Goal: Task Accomplishment & Management: Manage account settings

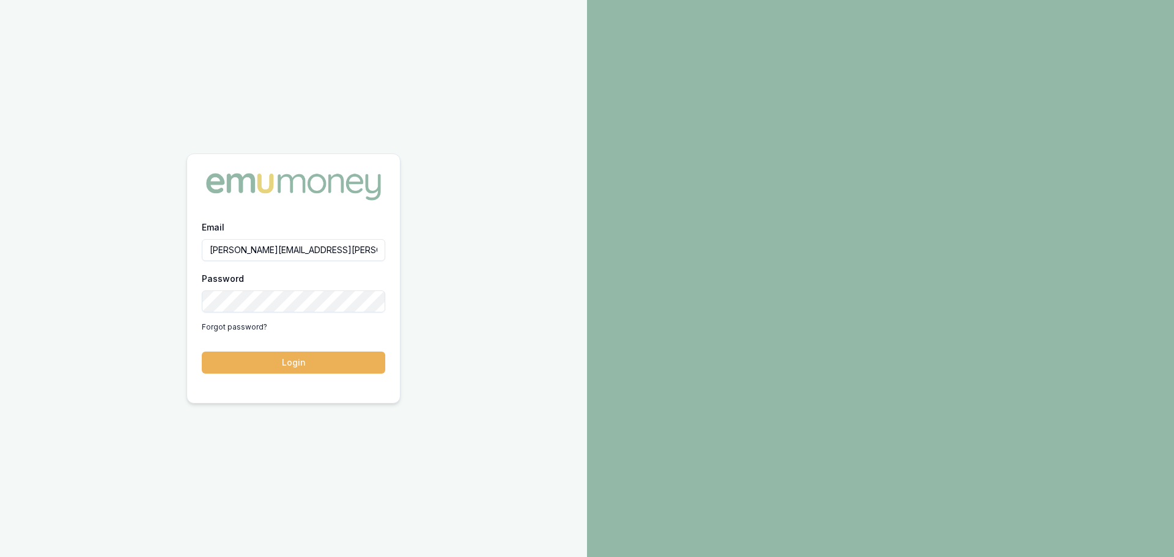
type input "natasha.fenton@emumoney.com.au"
click at [202, 352] on button "Login" at bounding box center [293, 363] width 183 height 22
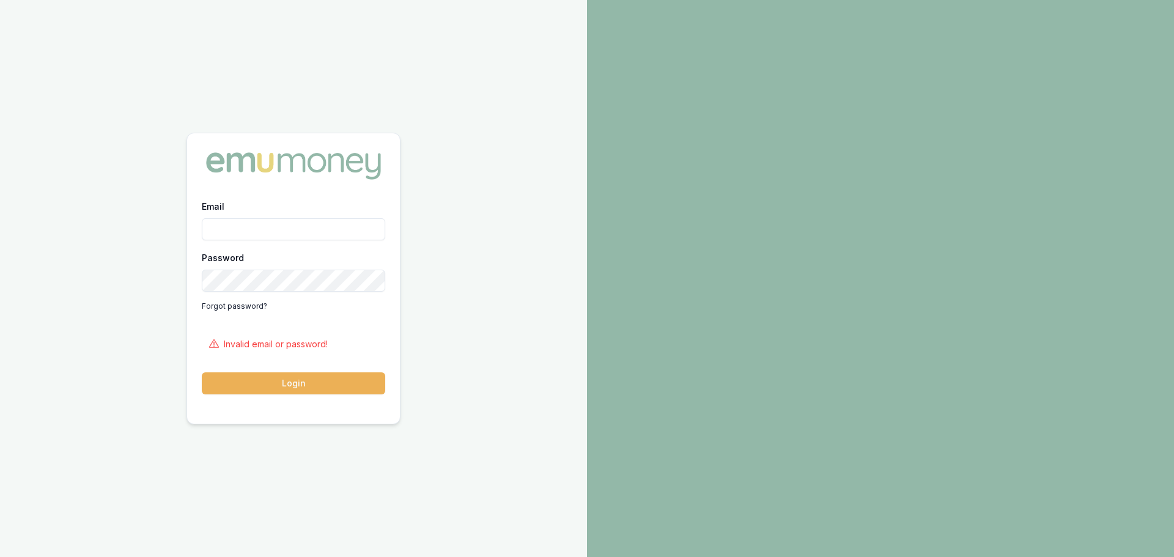
click at [252, 287] on div "Password Forgot password?" at bounding box center [293, 283] width 183 height 66
click at [266, 216] on div "Email" at bounding box center [293, 220] width 183 height 42
click at [268, 225] on input "Email" at bounding box center [293, 229] width 183 height 22
type input "natasha.mccallum@emumoney.com.au"
click at [202, 372] on button "Login" at bounding box center [293, 383] width 183 height 22
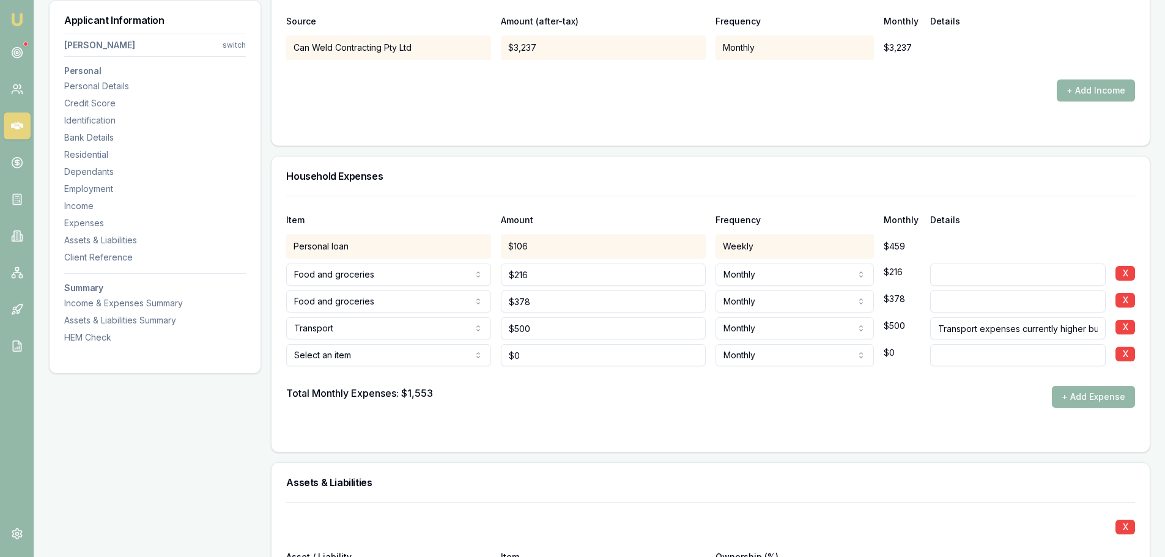
scroll to position [2629, 0]
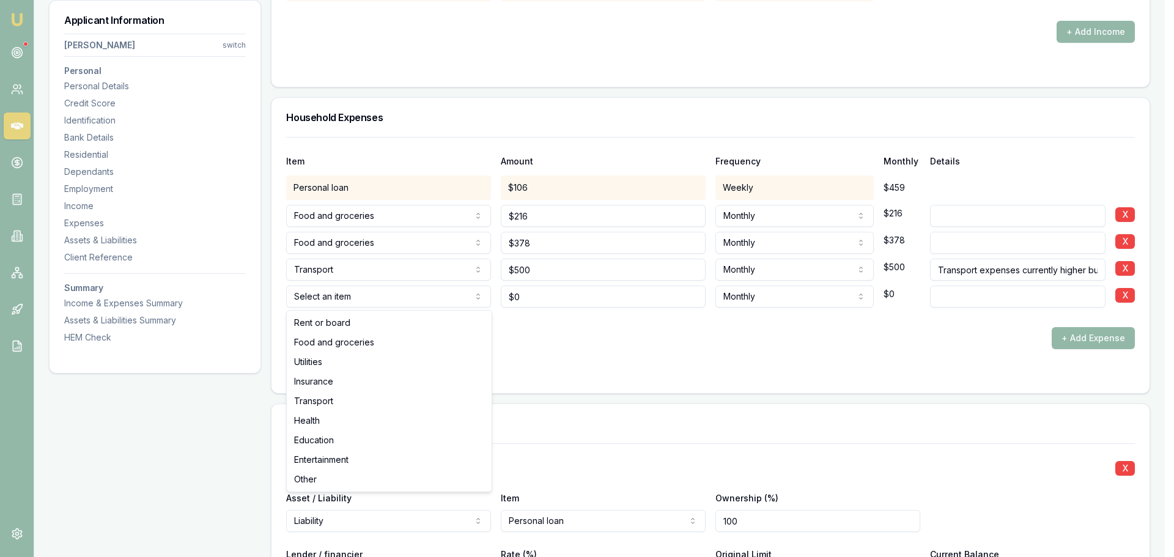
select select "ENTERTAINMENT"
drag, startPoint x: 337, startPoint y: 453, endPoint x: 358, endPoint y: 438, distance: 24.9
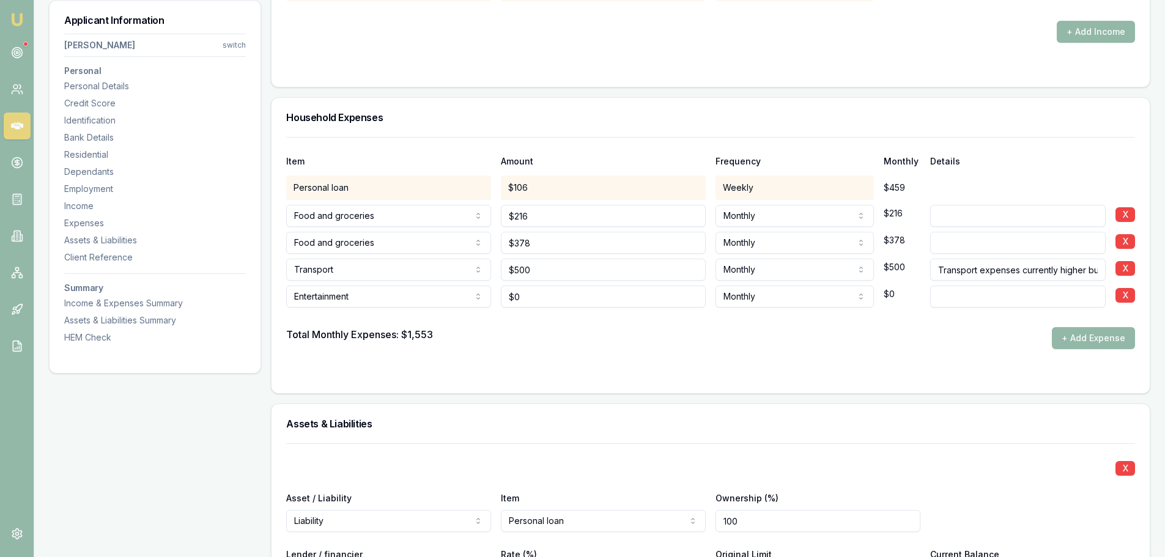
type input "0"
click at [558, 289] on input "0" at bounding box center [603, 297] width 205 height 22
type input "$320"
type input "discretionary"
click at [612, 351] on form "Item Amount Frequency Monthly Details Personal loan $106 Weekly $459 Food and g…" at bounding box center [710, 258] width 849 height 242
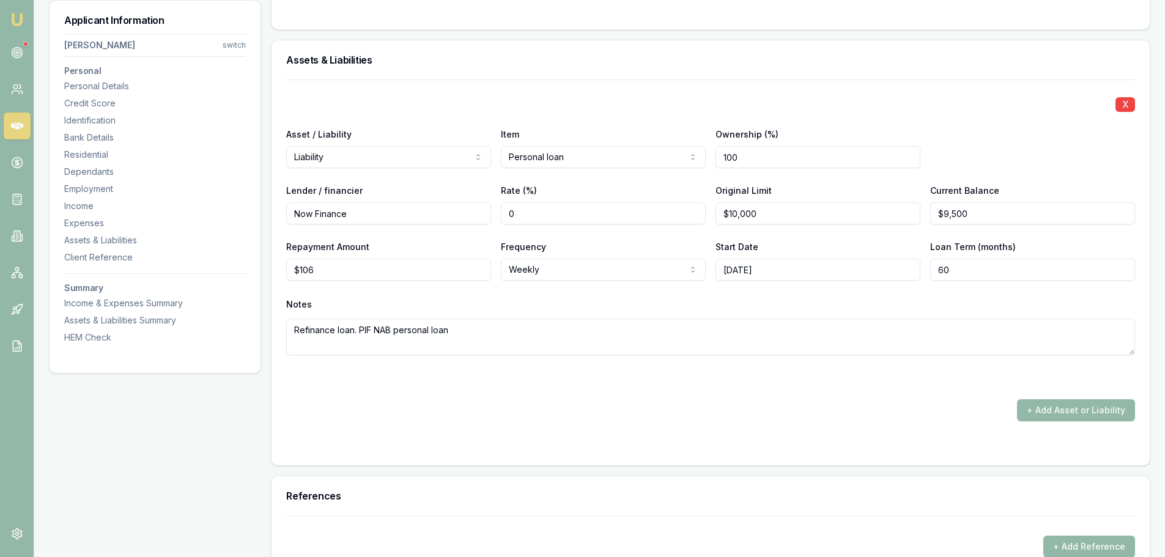
scroll to position [2996, 0]
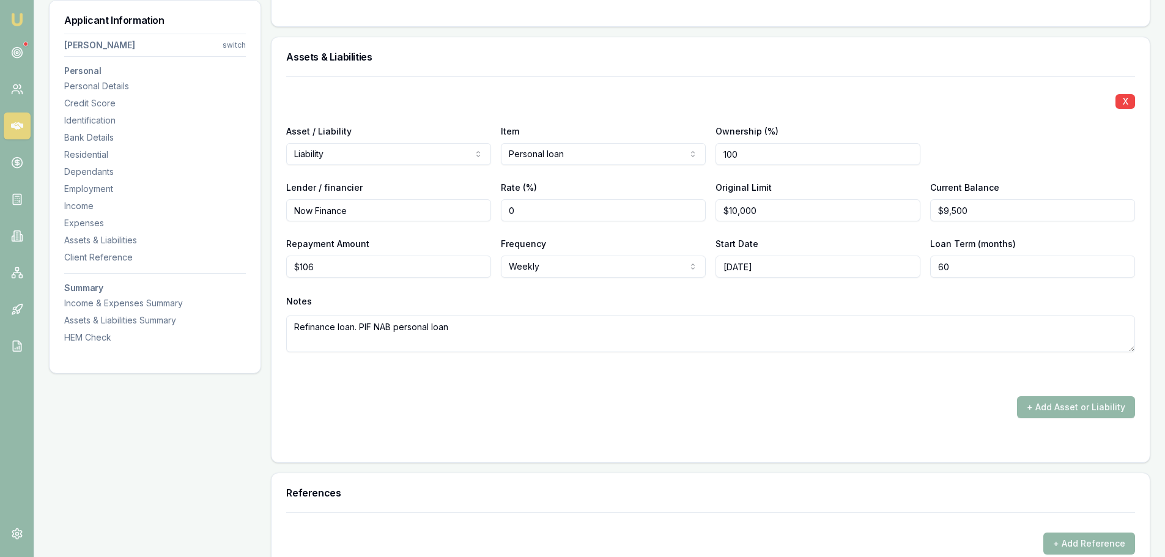
click at [813, 244] on div "Start Date 2024/09/01" at bounding box center [817, 257] width 205 height 42
click at [810, 213] on input "10000" at bounding box center [817, 210] width 205 height 22
type input "$10,000"
click at [865, 299] on div "Notes" at bounding box center [710, 301] width 849 height 18
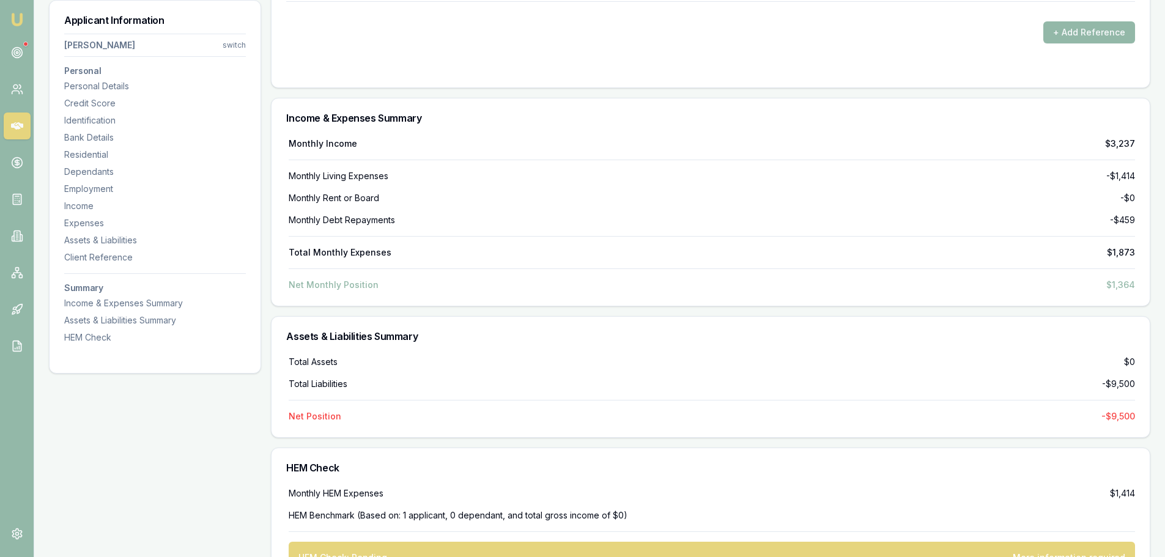
scroll to position [3546, 0]
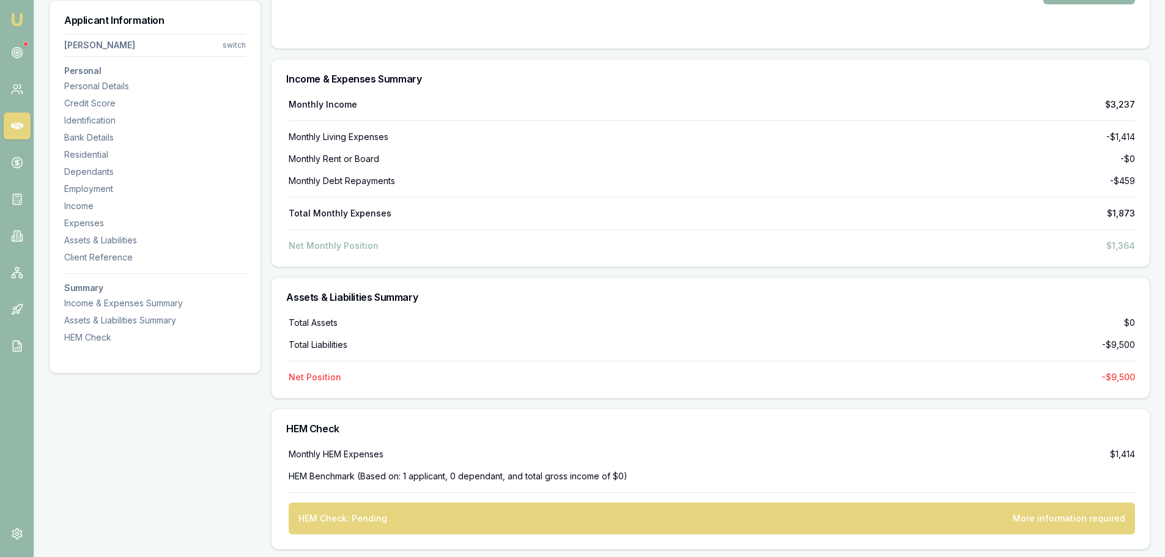
click at [849, 308] on div "Assets & Liabilities Summary" at bounding box center [710, 297] width 878 height 39
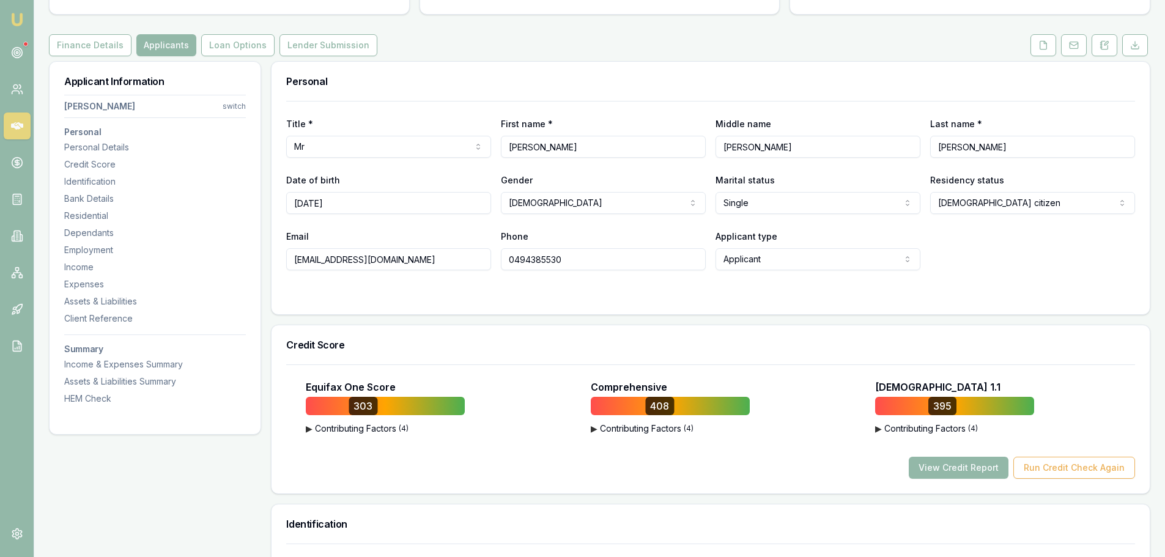
scroll to position [0, 0]
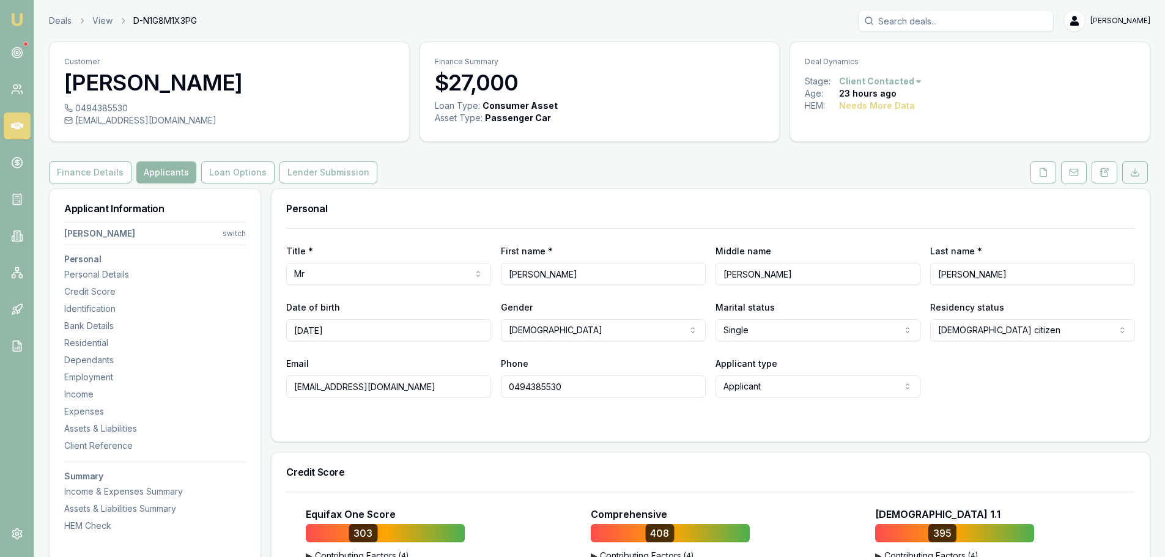
click at [1137, 174] on icon at bounding box center [1135, 173] width 10 height 10
click at [83, 163] on button "Finance Details" at bounding box center [90, 172] width 83 height 22
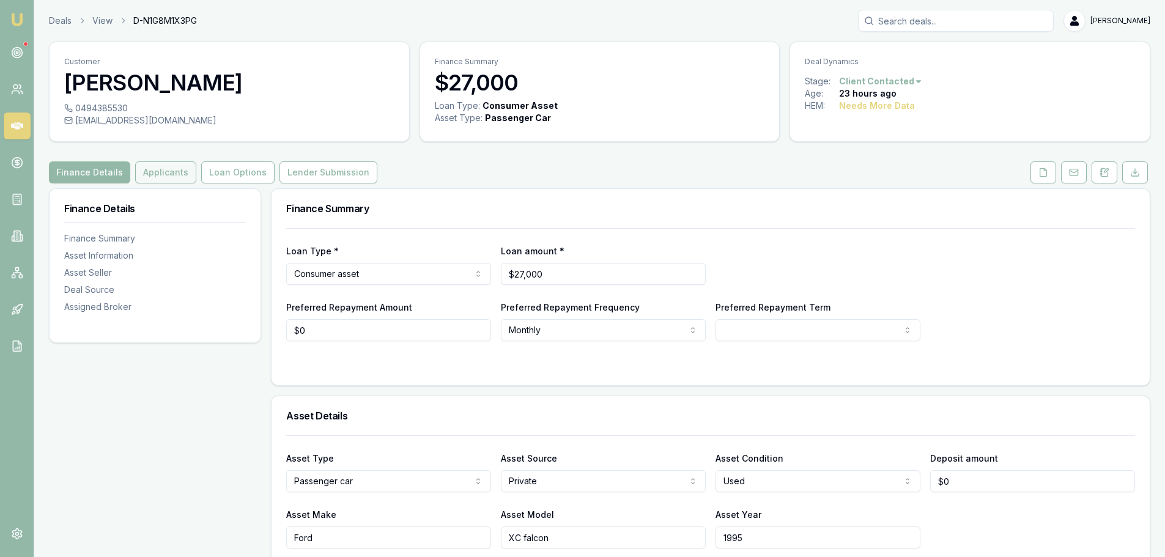
click at [135, 180] on button "Applicants" at bounding box center [165, 172] width 61 height 22
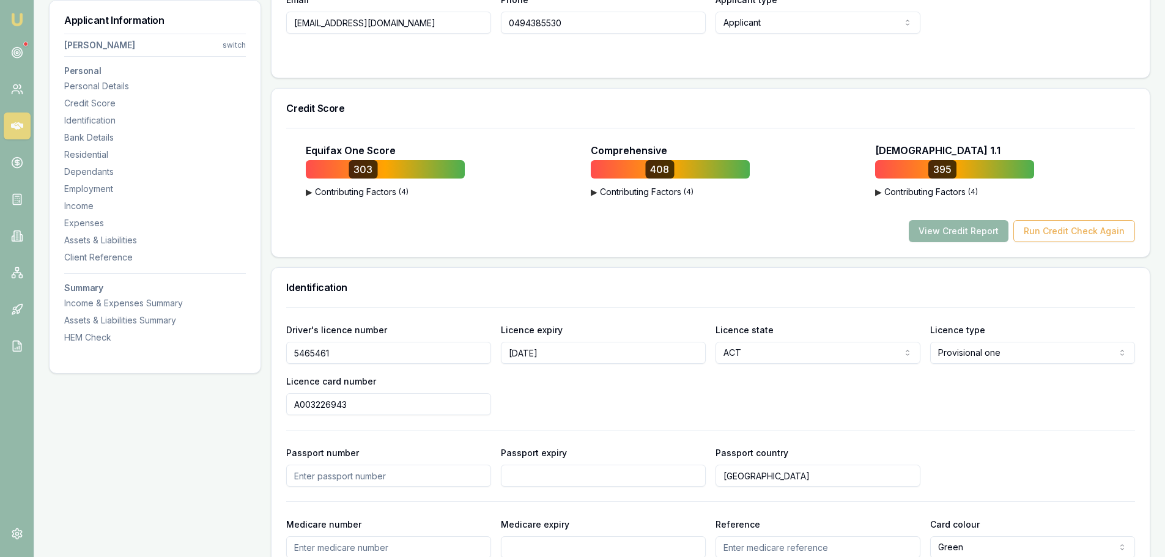
scroll to position [367, 0]
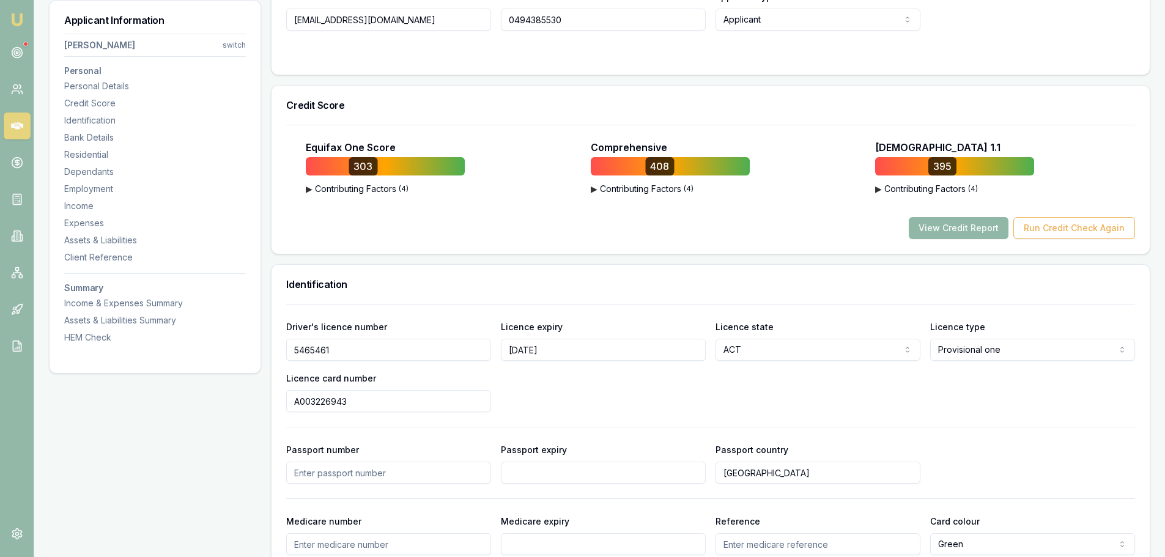
click at [957, 229] on button "View Credit Report" at bounding box center [959, 228] width 100 height 22
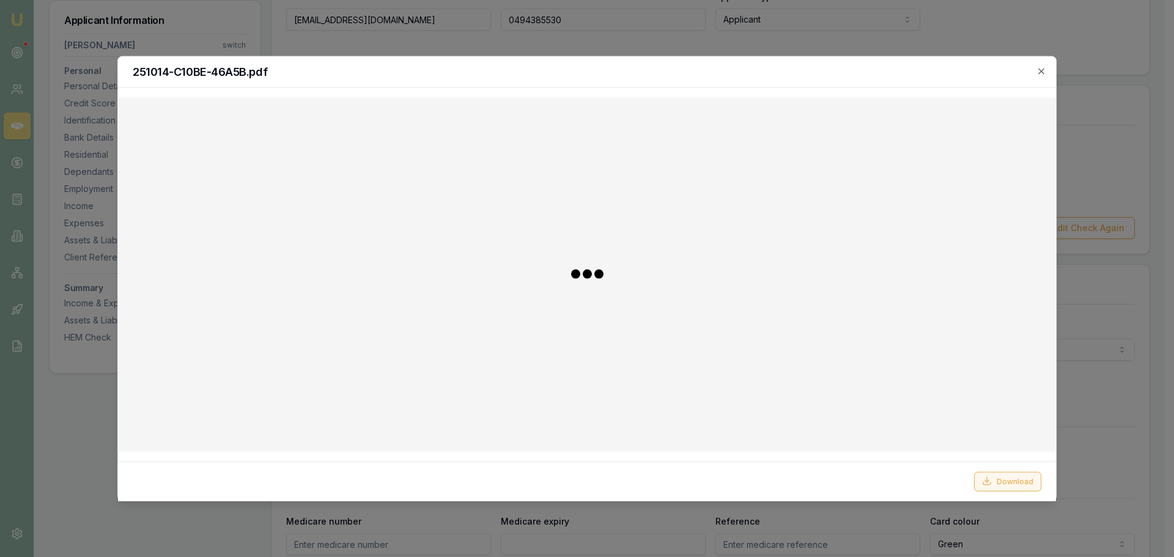
click at [1012, 483] on button "Download" at bounding box center [1007, 481] width 67 height 20
drag, startPoint x: 1044, startPoint y: 72, endPoint x: 1039, endPoint y: 80, distance: 9.0
click at [1044, 72] on icon "button" at bounding box center [1041, 71] width 10 height 10
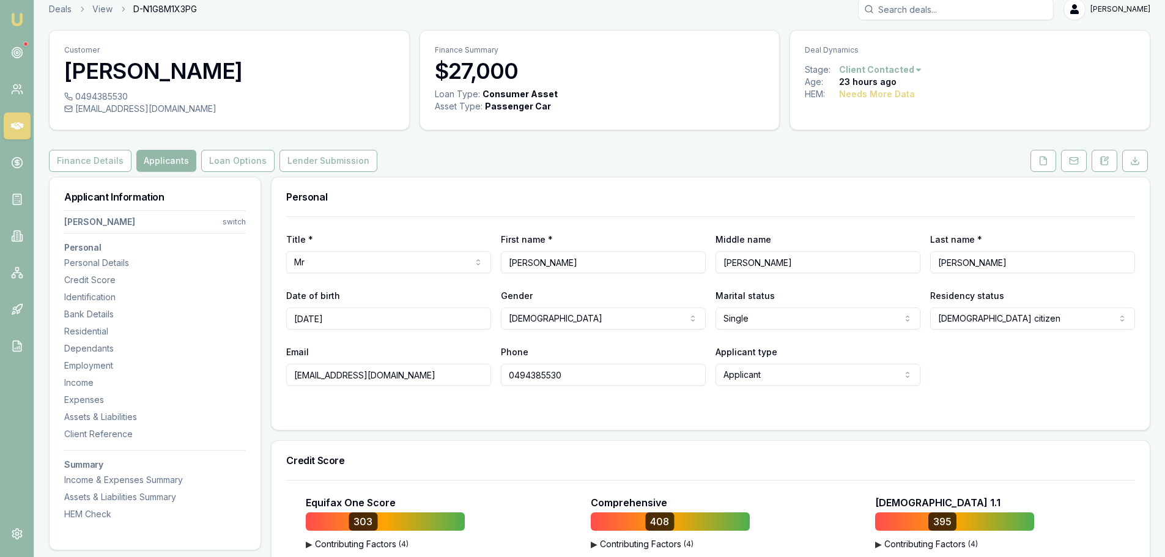
scroll to position [0, 0]
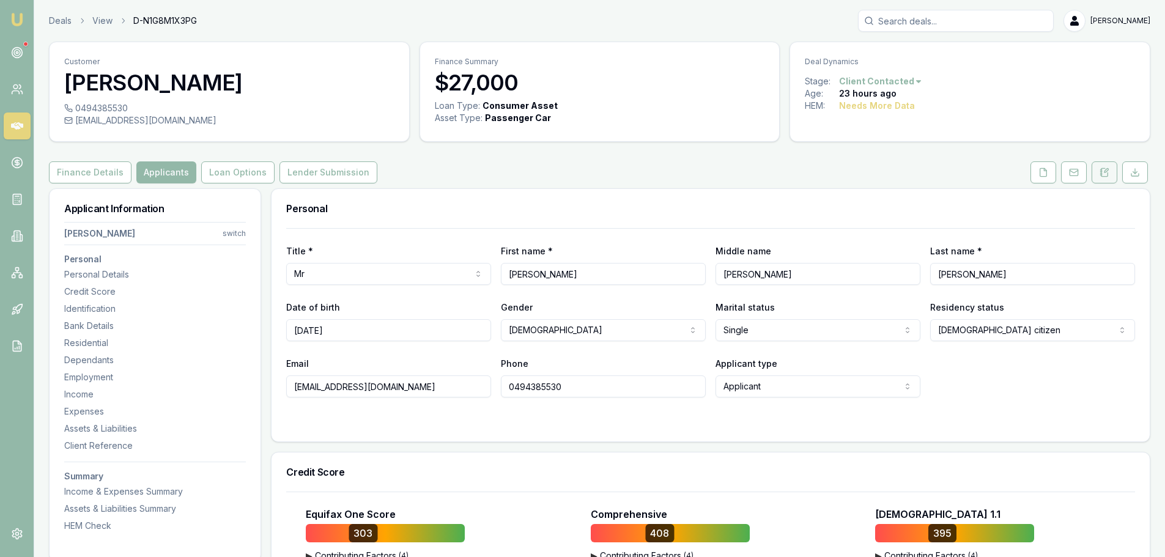
click at [1107, 176] on icon at bounding box center [1104, 172] width 7 height 8
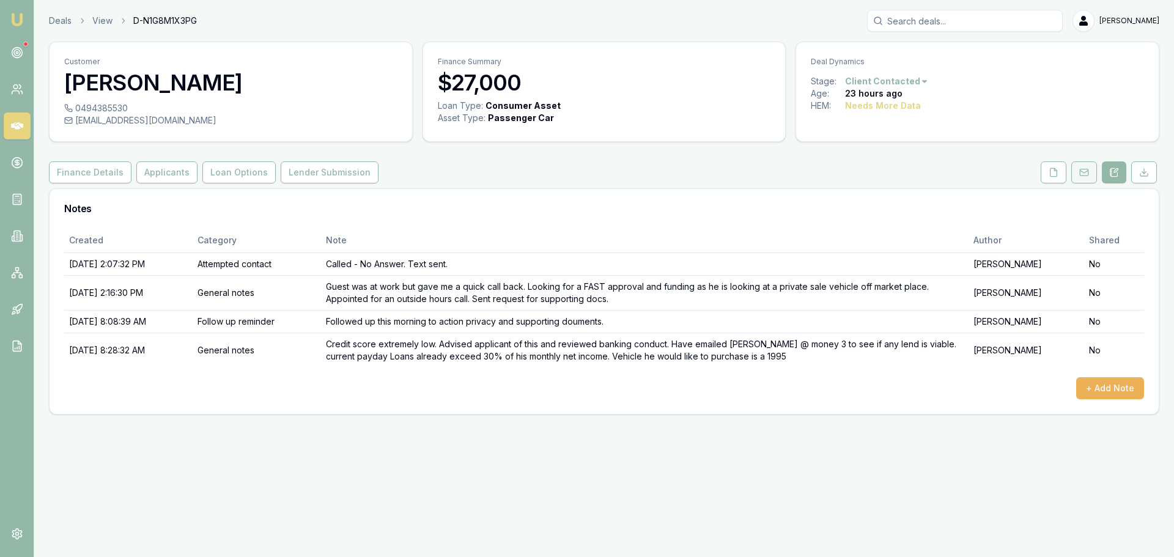
click at [1082, 171] on icon at bounding box center [1084, 173] width 10 height 10
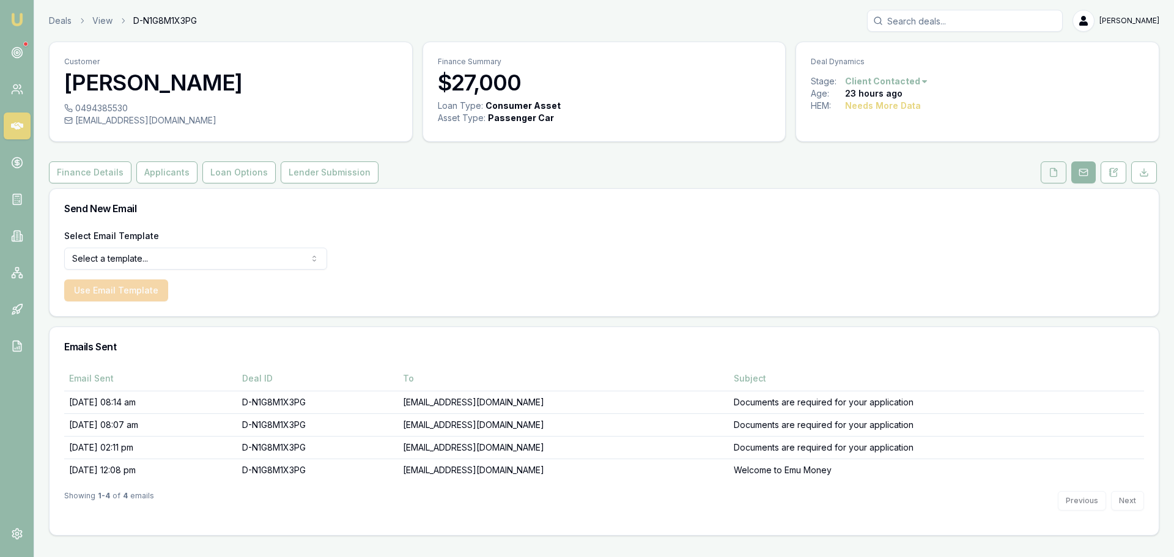
click at [1047, 172] on button at bounding box center [1054, 172] width 26 height 22
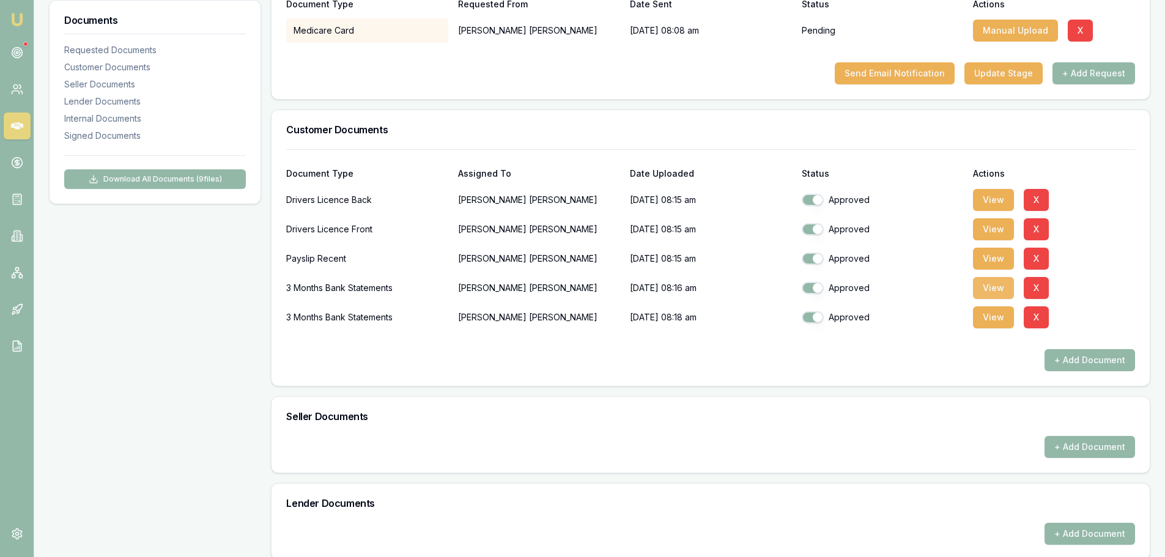
scroll to position [245, 0]
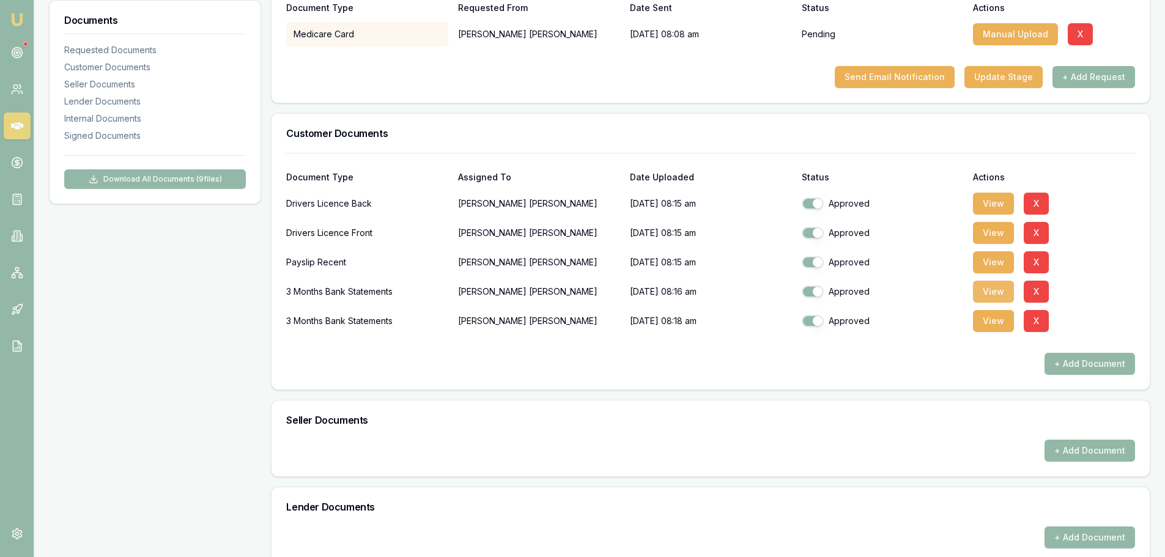
click at [999, 286] on button "View" at bounding box center [993, 292] width 41 height 22
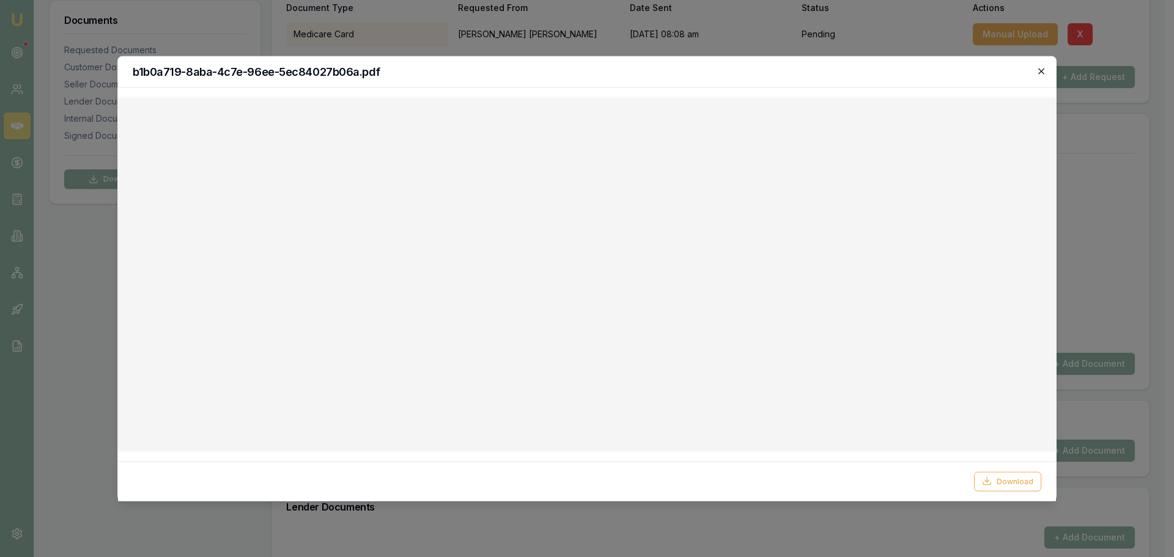
click at [1043, 68] on icon "button" at bounding box center [1041, 71] width 10 height 10
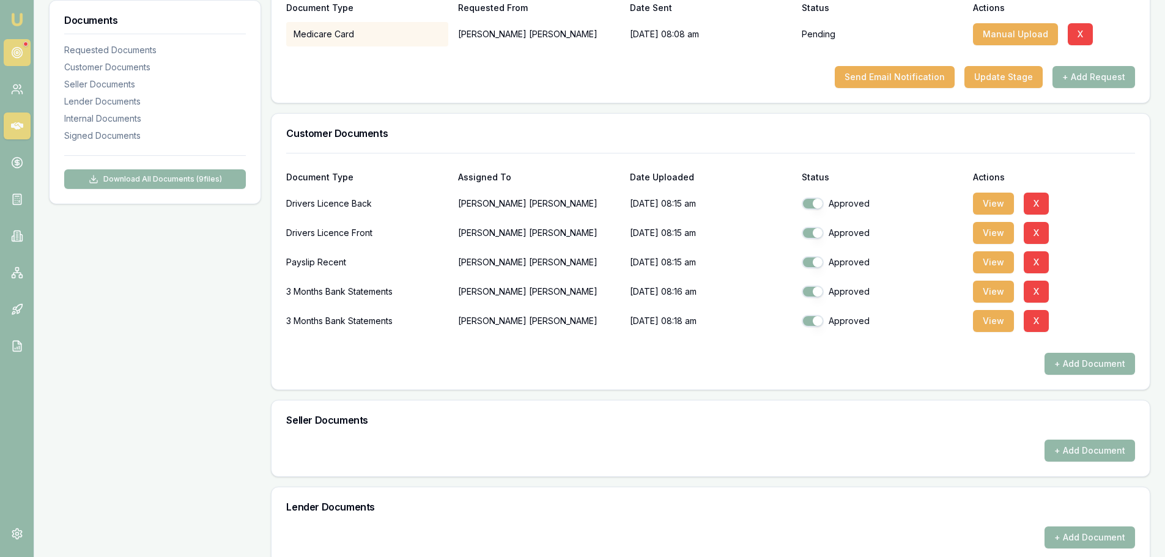
click at [23, 57] on icon at bounding box center [17, 52] width 12 height 12
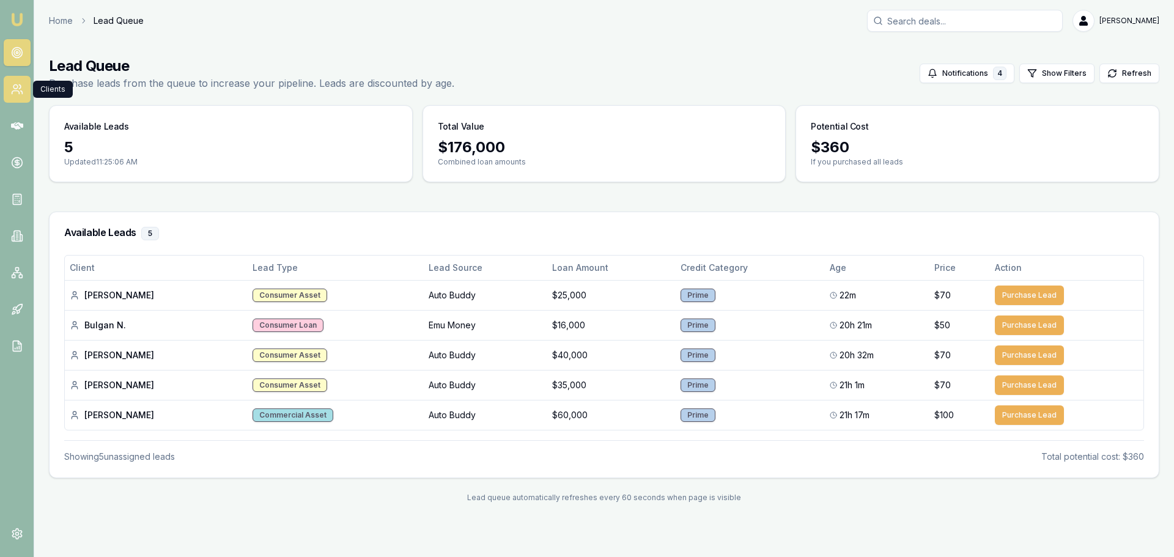
click at [23, 84] on icon at bounding box center [17, 89] width 12 height 12
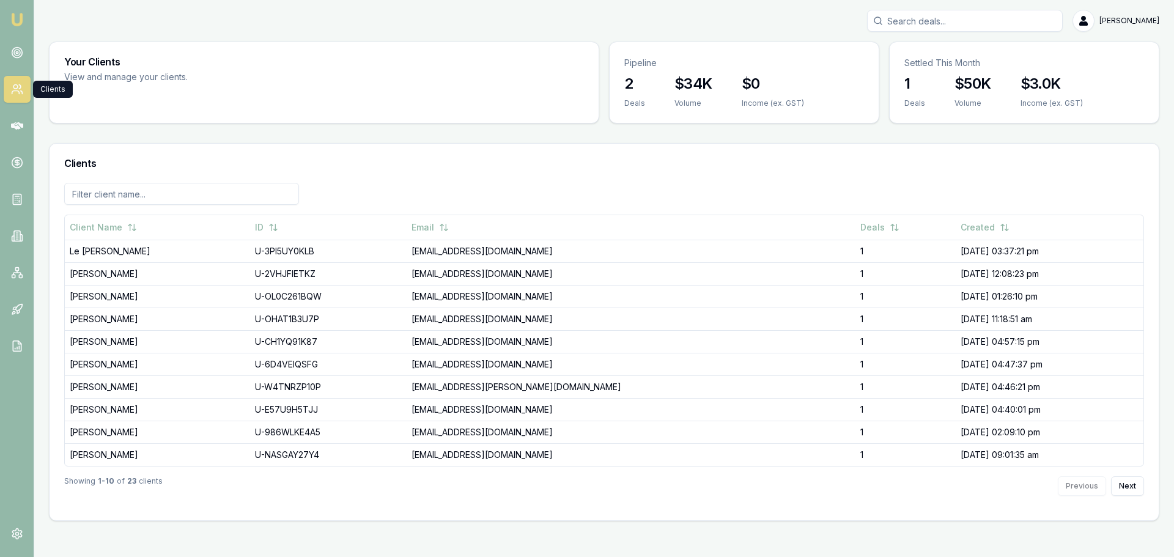
click at [27, 93] on link at bounding box center [17, 89] width 27 height 27
click at [14, 83] on link at bounding box center [17, 89] width 27 height 27
click at [14, 128] on icon at bounding box center [17, 125] width 12 height 7
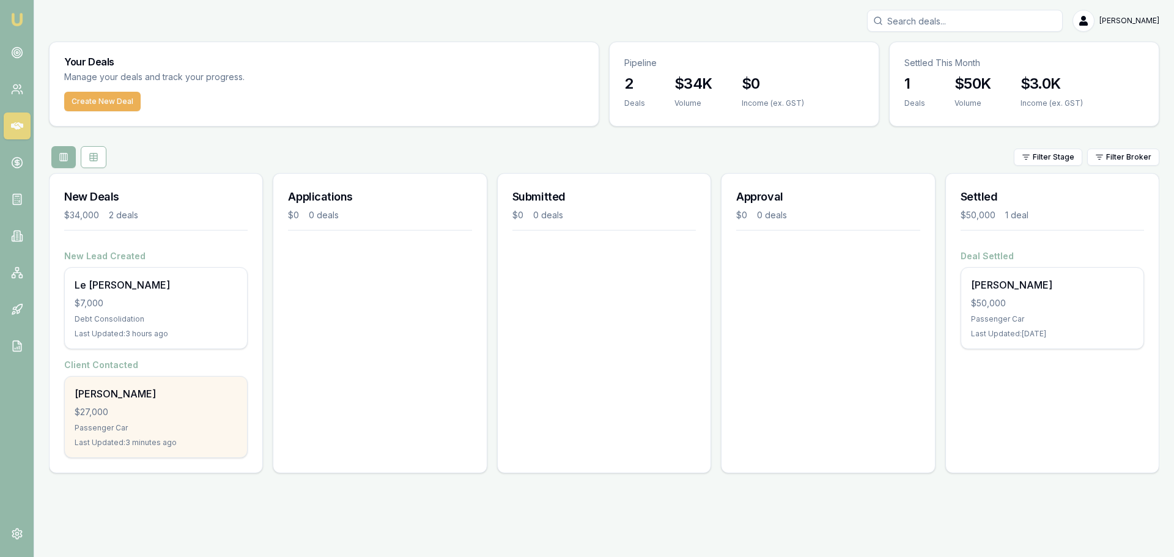
click at [198, 394] on div "[PERSON_NAME]" at bounding box center [156, 393] width 163 height 15
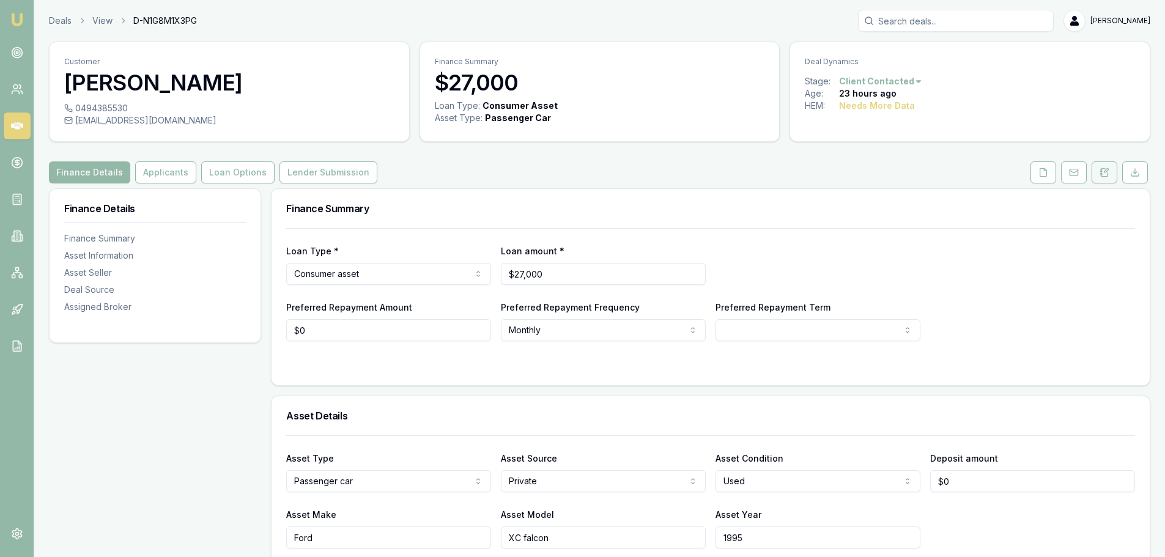
click at [1111, 171] on button at bounding box center [1104, 172] width 26 height 22
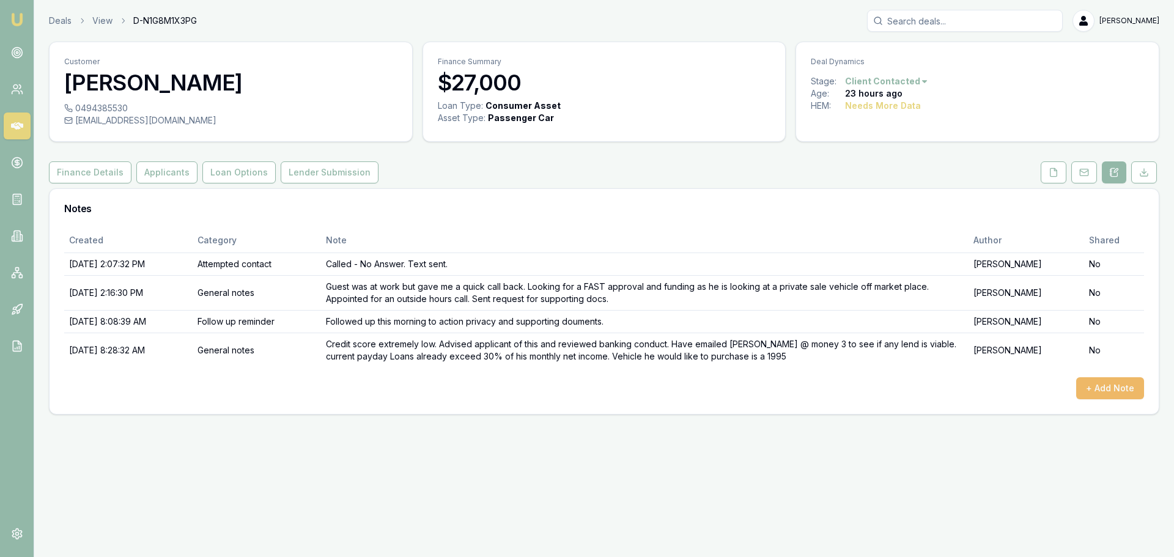
click at [1096, 398] on button "+ Add Note" at bounding box center [1110, 388] width 68 height 22
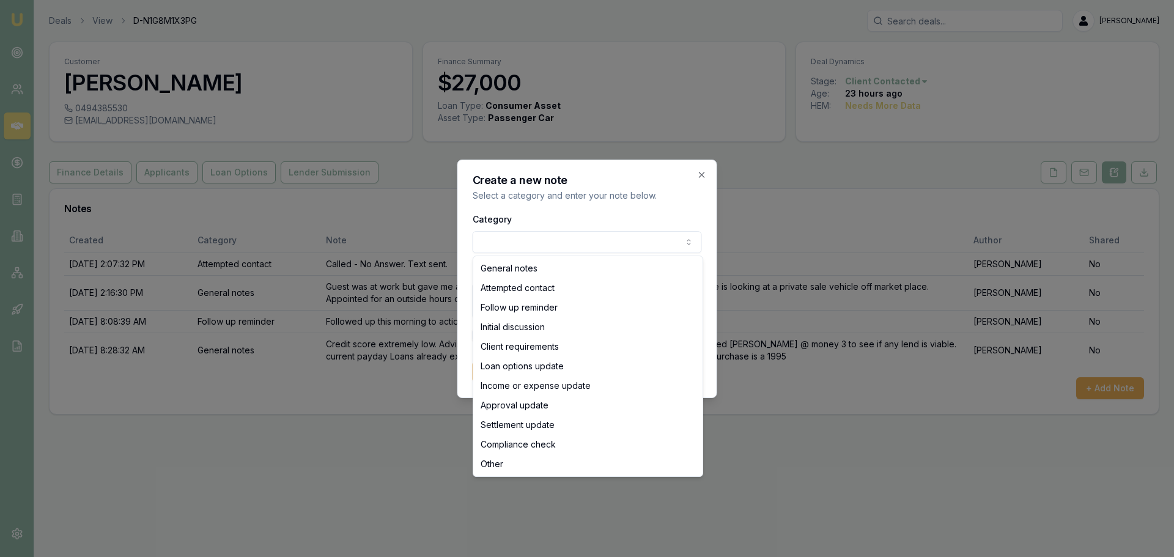
click at [531, 234] on body "Emu Broker Deals View D-N1G8M1X3PG [PERSON_NAME] Toggle Menu Customer [PERSON_N…" at bounding box center [587, 278] width 1174 height 557
select select "LOAN_OPTIONS_UPDATE"
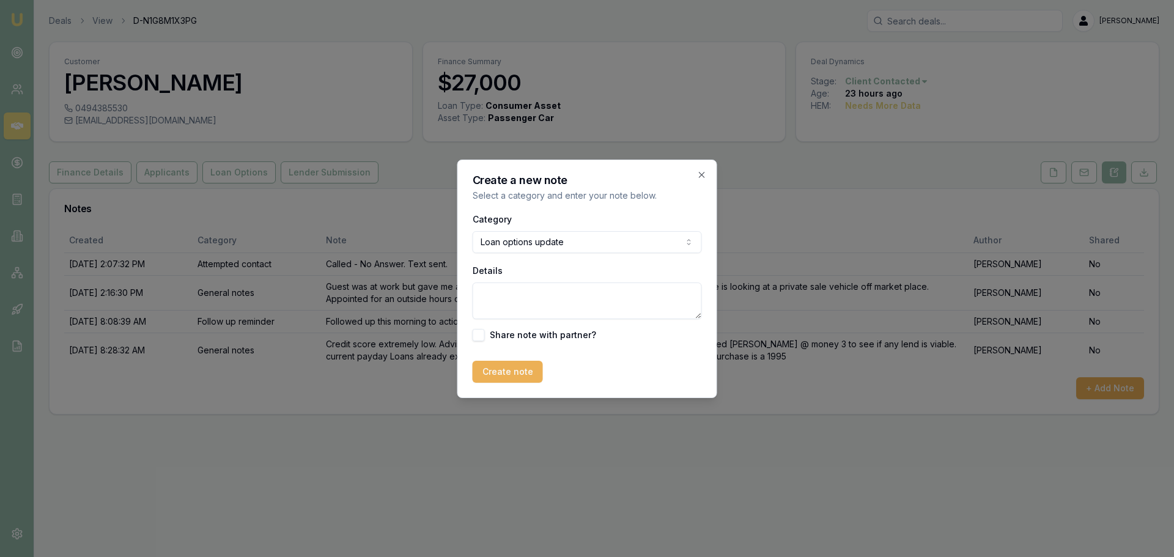
click at [526, 309] on textarea "Details" at bounding box center [587, 300] width 229 height 37
type textarea "Also emailed Car start to see if anything is viable there."
click at [510, 380] on button "Create note" at bounding box center [508, 372] width 70 height 22
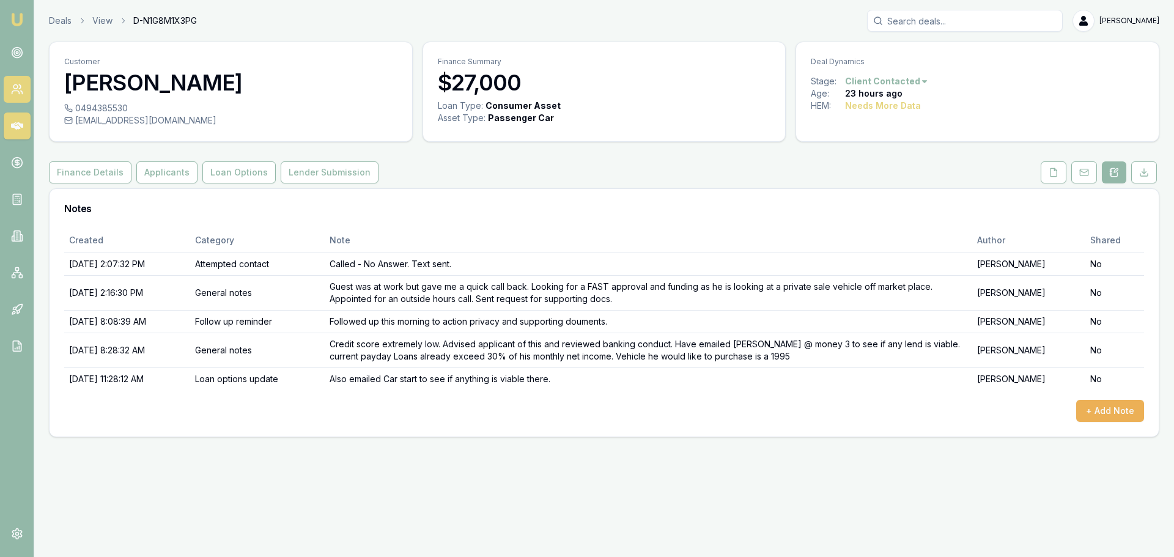
click at [15, 98] on link at bounding box center [17, 89] width 27 height 27
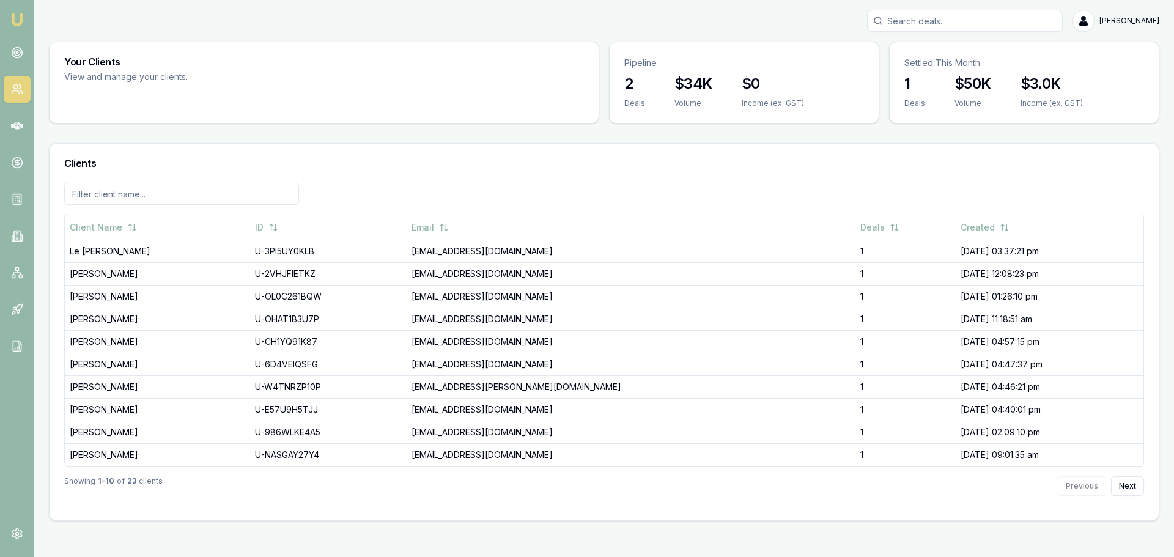
click at [4, 97] on link at bounding box center [17, 89] width 27 height 27
click at [9, 54] on link at bounding box center [17, 52] width 27 height 27
